Goal: Navigation & Orientation: Find specific page/section

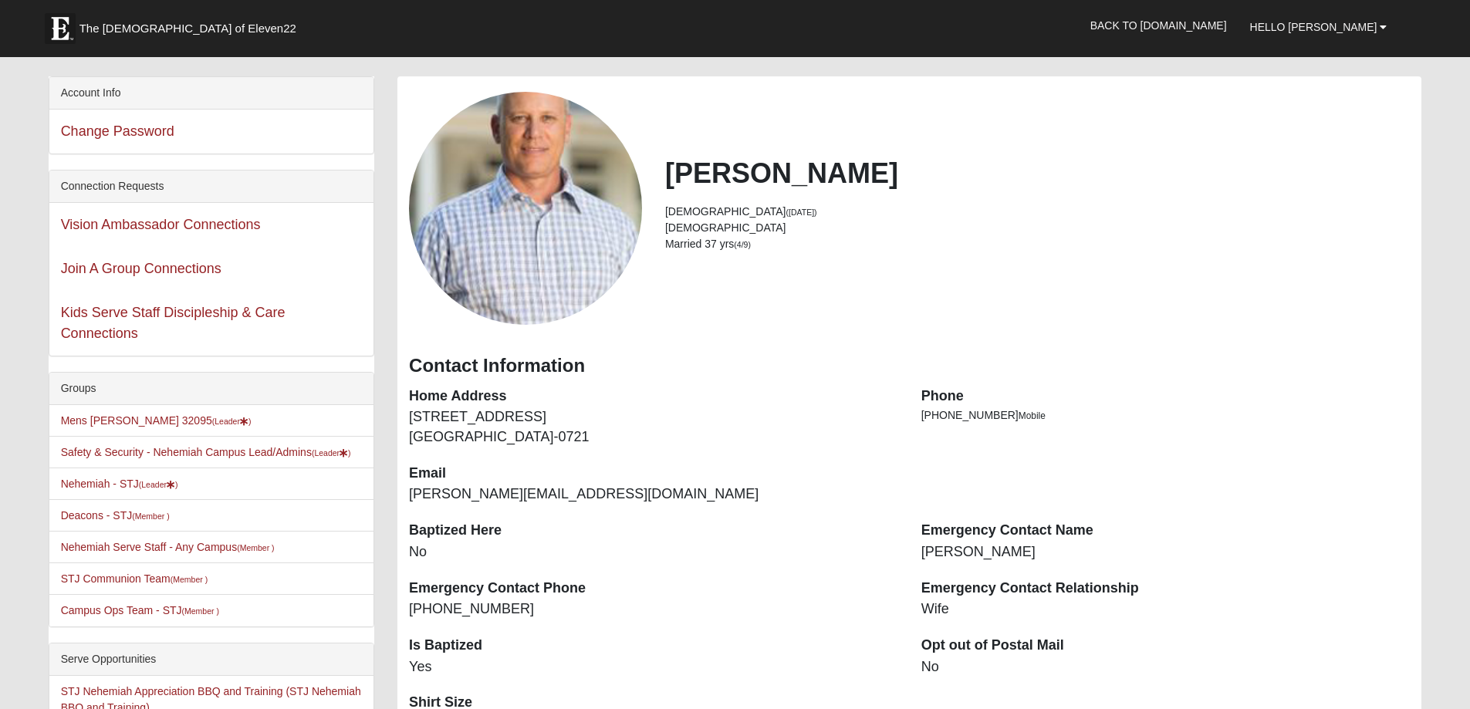
scroll to position [77, 0]
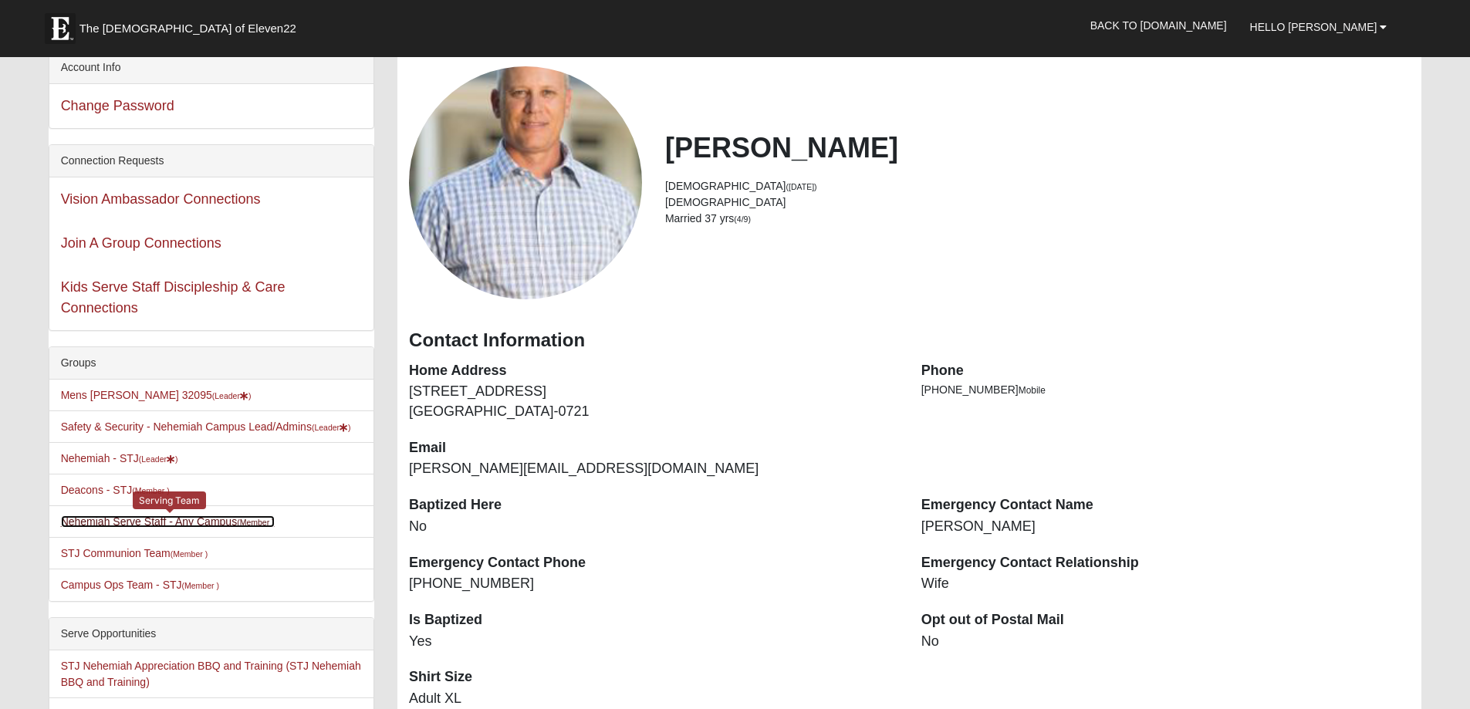
click at [141, 519] on link "Nehemiah Serve Staff - Any Campus (Member )" at bounding box center [168, 521] width 214 height 12
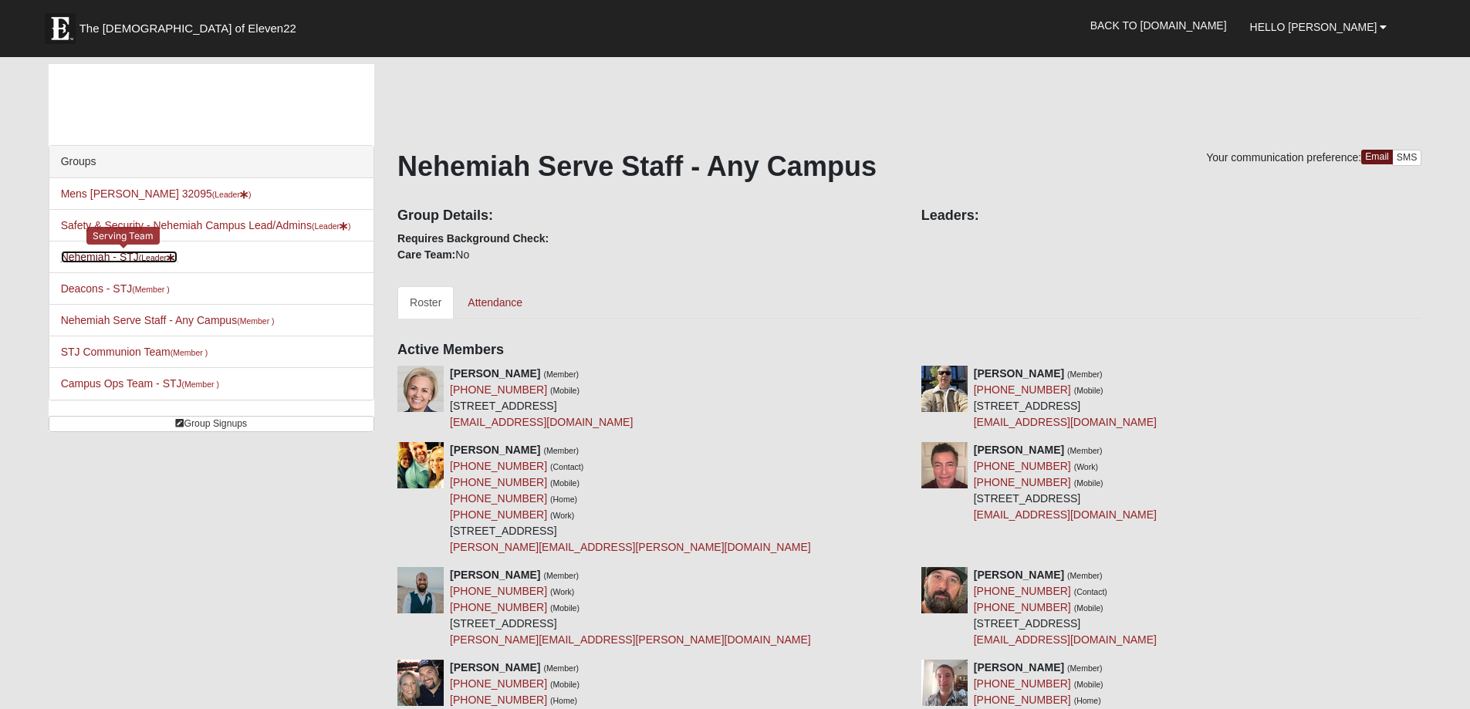
click at [123, 255] on link "Nehemiah - STJ (Leader )" at bounding box center [119, 257] width 117 height 12
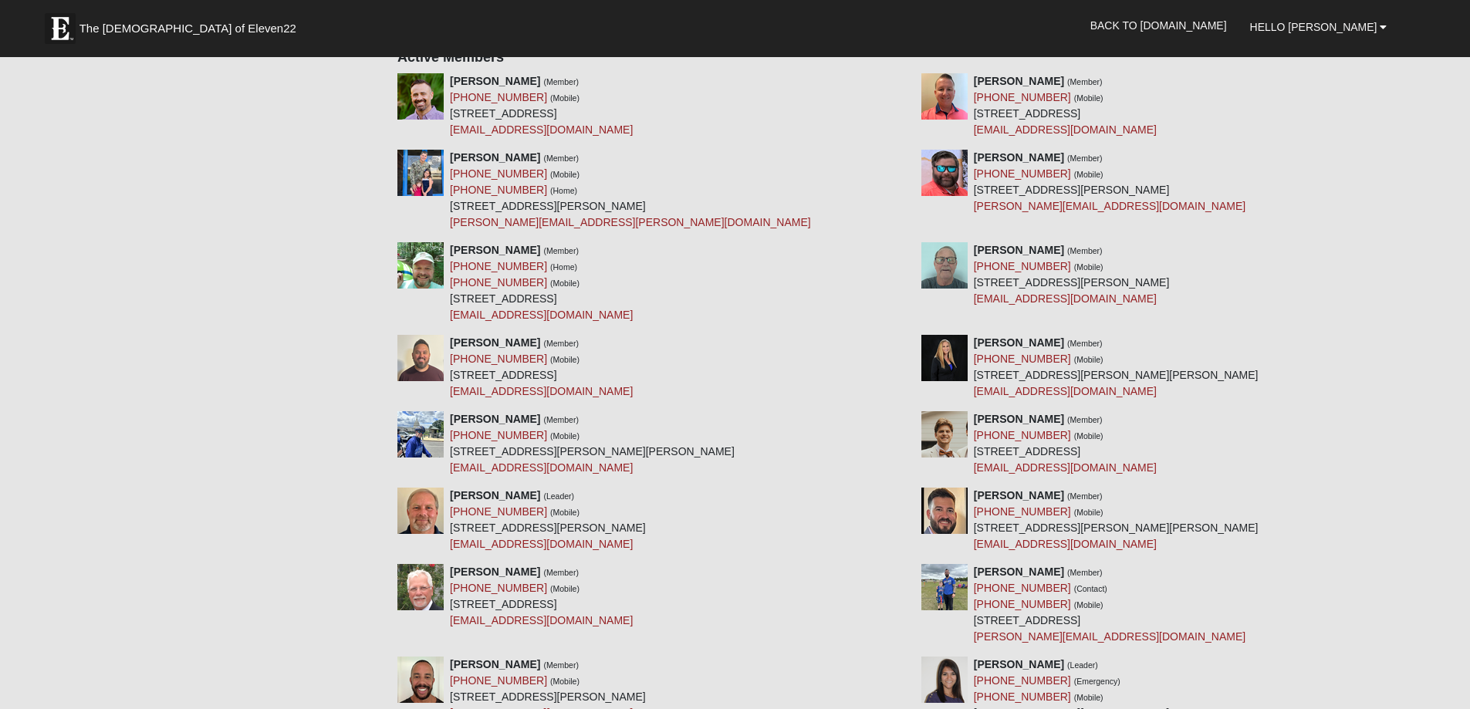
scroll to position [463, 0]
